Goal: Information Seeking & Learning: Learn about a topic

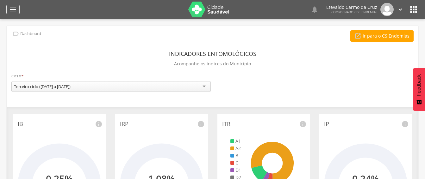
click at [15, 9] on icon "" at bounding box center [13, 10] width 8 height 8
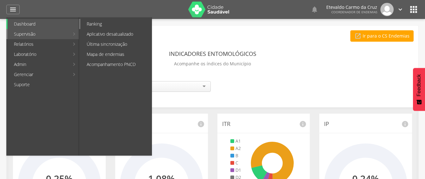
click at [122, 25] on link "Ranking" at bounding box center [115, 24] width 71 height 10
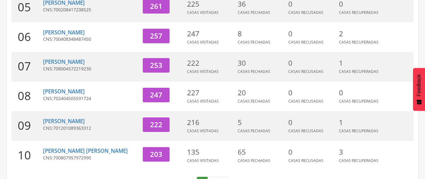
scroll to position [253, 0]
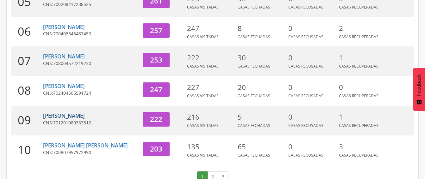
click at [71, 112] on link "[PERSON_NAME]" at bounding box center [64, 115] width 42 height 7
type input "**********"
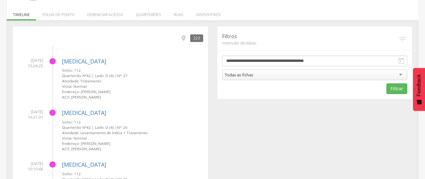
scroll to position [82, 0]
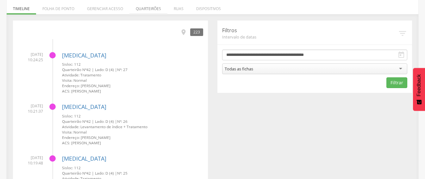
click at [150, 10] on li "Quarteirões" at bounding box center [148, 7] width 38 height 15
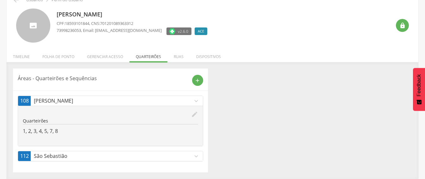
click at [116, 157] on p "São Sebastião" at bounding box center [113, 156] width 159 height 7
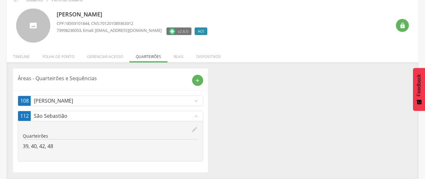
click at [248, 117] on div "Áreas - Quarteirões e Sequências add 108 [PERSON_NAME] expand_more edit Quartei…" at bounding box center [212, 121] width 408 height 104
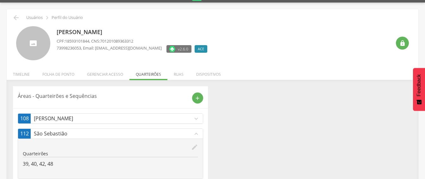
scroll to position [0, 0]
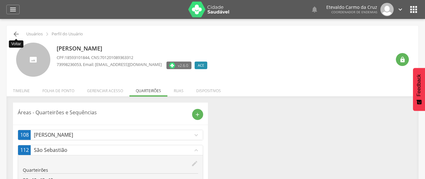
click at [18, 33] on icon "" at bounding box center [16, 34] width 8 height 8
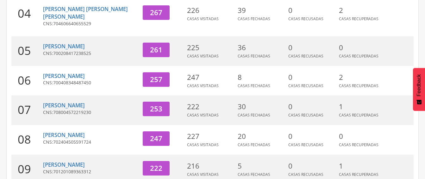
scroll to position [209, 0]
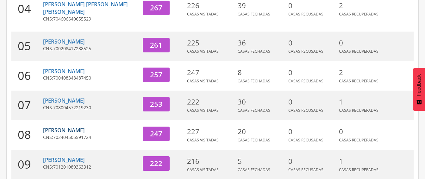
click at [68, 127] on link "[PERSON_NAME]" at bounding box center [64, 130] width 42 height 7
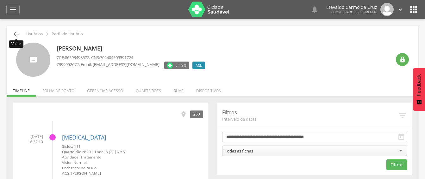
click at [16, 35] on icon "" at bounding box center [16, 34] width 8 height 8
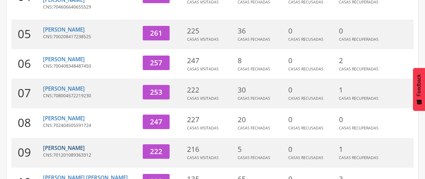
scroll to position [260, 0]
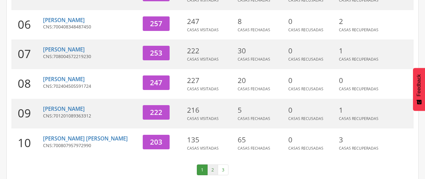
click at [213, 165] on link "2" at bounding box center [212, 170] width 11 height 11
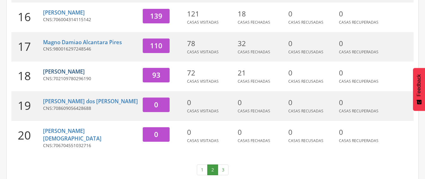
click at [74, 75] on link "[PERSON_NAME]" at bounding box center [64, 71] width 42 height 7
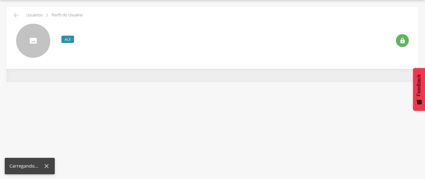
scroll to position [19, 0]
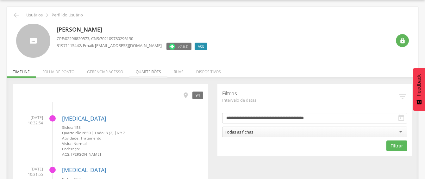
click at [147, 72] on li "Quarteirões" at bounding box center [148, 70] width 38 height 15
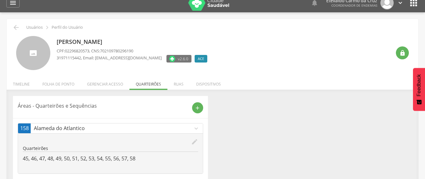
scroll to position [0, 0]
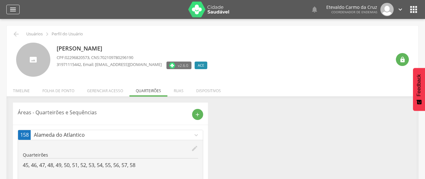
click at [10, 7] on icon "" at bounding box center [13, 10] width 8 height 8
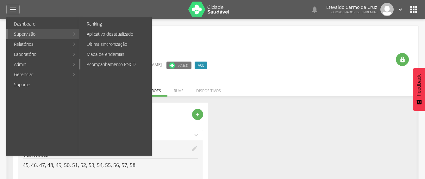
click at [109, 65] on link "Acompanhamento PNCD" at bounding box center [115, 64] width 71 height 10
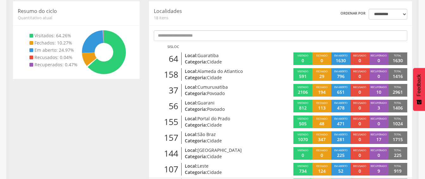
scroll to position [67, 0]
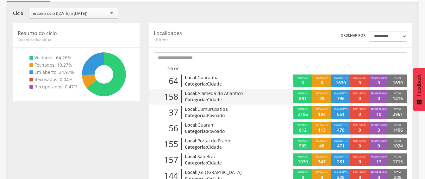
click at [212, 94] on span "Alameda do Atlantico" at bounding box center [219, 93] width 45 height 6
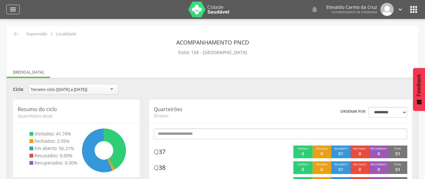
click at [10, 9] on icon "" at bounding box center [13, 10] width 8 height 8
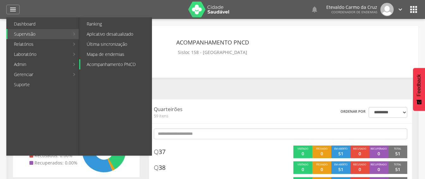
click at [112, 65] on link "Acompanhamento PNCD" at bounding box center [115, 64] width 71 height 10
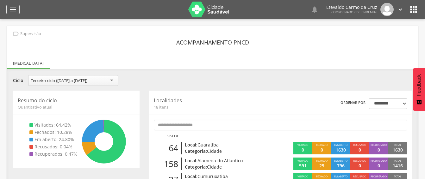
click at [13, 9] on icon "" at bounding box center [13, 10] width 8 height 8
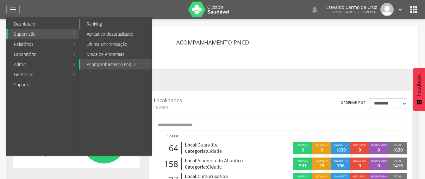
click at [105, 23] on link "Ranking" at bounding box center [115, 24] width 71 height 10
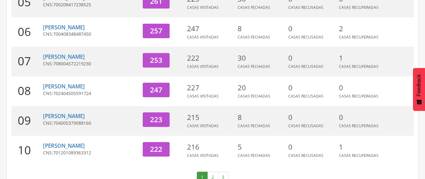
scroll to position [260, 0]
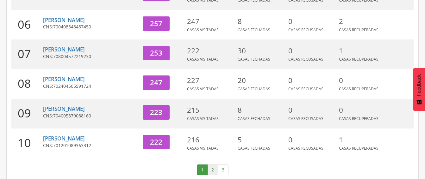
click at [210, 165] on link "2" at bounding box center [212, 170] width 11 height 11
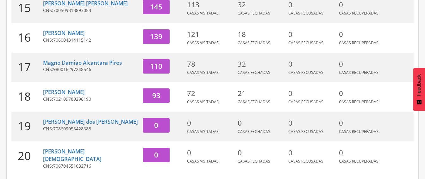
scroll to position [228, 0]
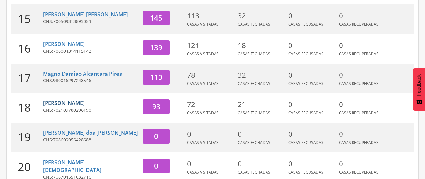
click at [72, 107] on link "[PERSON_NAME]" at bounding box center [64, 103] width 42 height 7
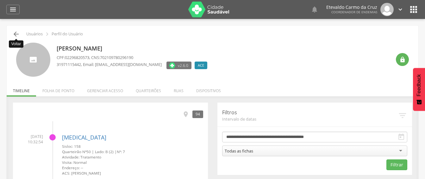
click at [15, 34] on icon "" at bounding box center [16, 34] width 8 height 8
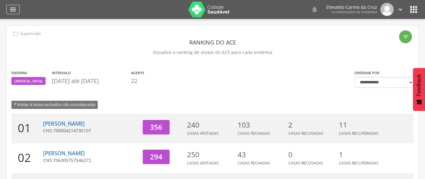
click at [12, 6] on icon "" at bounding box center [13, 10] width 8 height 8
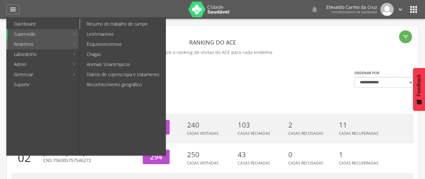
click at [123, 23] on link "Resumo do trabalho de campo" at bounding box center [122, 24] width 85 height 10
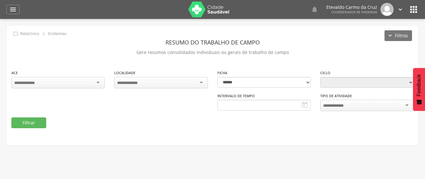
type input "**********"
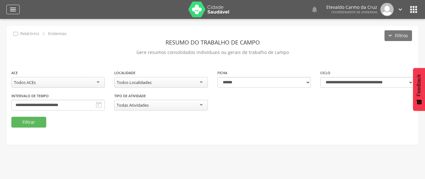
click at [13, 9] on icon "" at bounding box center [13, 10] width 8 height 8
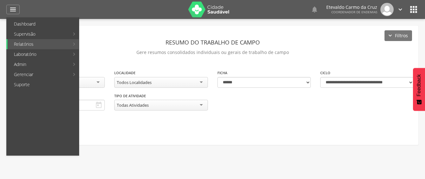
click at [131, 67] on link "Acompanhamento PNCD" at bounding box center [115, 64] width 71 height 10
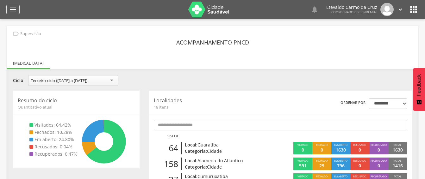
click at [13, 8] on icon "" at bounding box center [13, 10] width 8 height 8
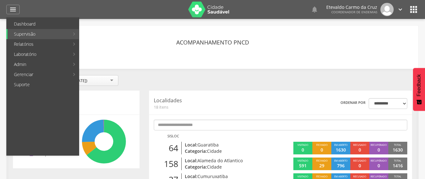
click at [105, 24] on link "Resumo do trabalho de campo" at bounding box center [122, 24] width 85 height 10
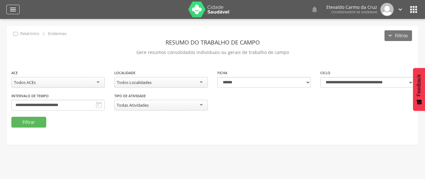
click at [9, 8] on icon "" at bounding box center [13, 10] width 8 height 8
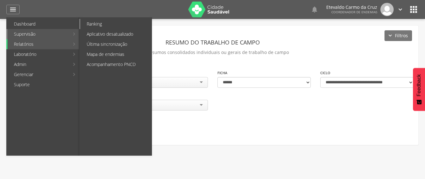
click at [98, 24] on link "Ranking" at bounding box center [115, 24] width 71 height 10
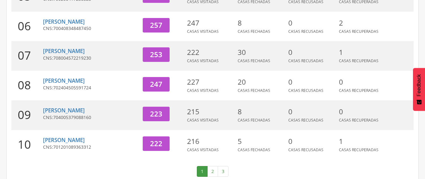
scroll to position [260, 0]
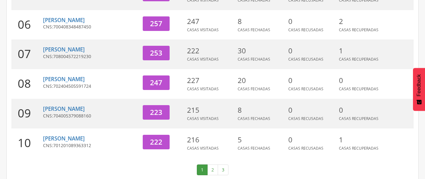
click at [211, 165] on link "2" at bounding box center [212, 170] width 11 height 11
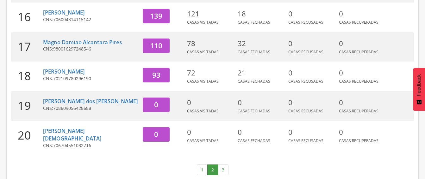
scroll to position [228, 0]
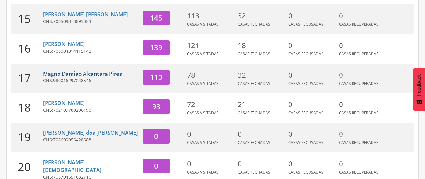
click at [79, 78] on link "Magno Damiao Alcantara Pires" at bounding box center [82, 73] width 79 height 7
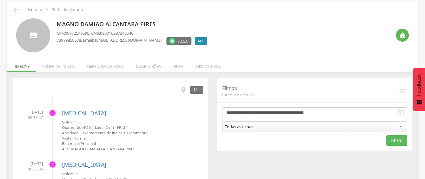
scroll to position [19, 0]
